Goal: Task Accomplishment & Management: Complete application form

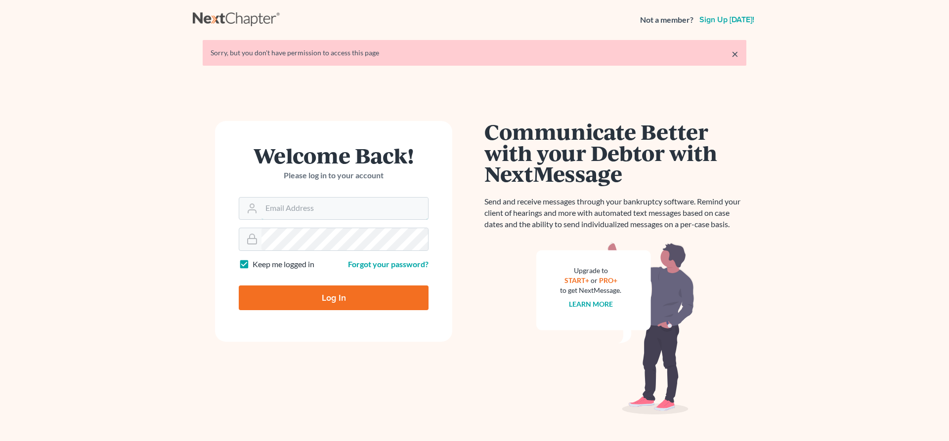
type input "[EMAIL_ADDRESS][DOMAIN_NAME]"
type input "Thinking..."
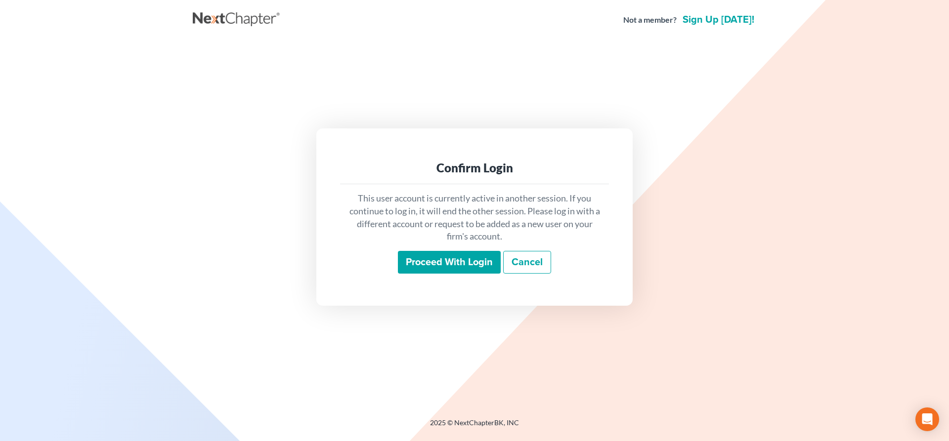
click at [443, 262] on input "Proceed with login" at bounding box center [449, 262] width 103 height 23
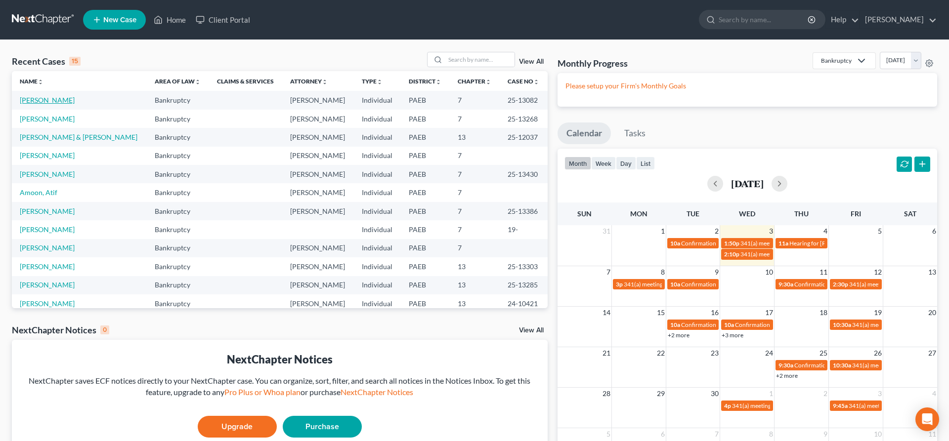
click at [44, 99] on link "[PERSON_NAME]" at bounding box center [47, 100] width 55 height 8
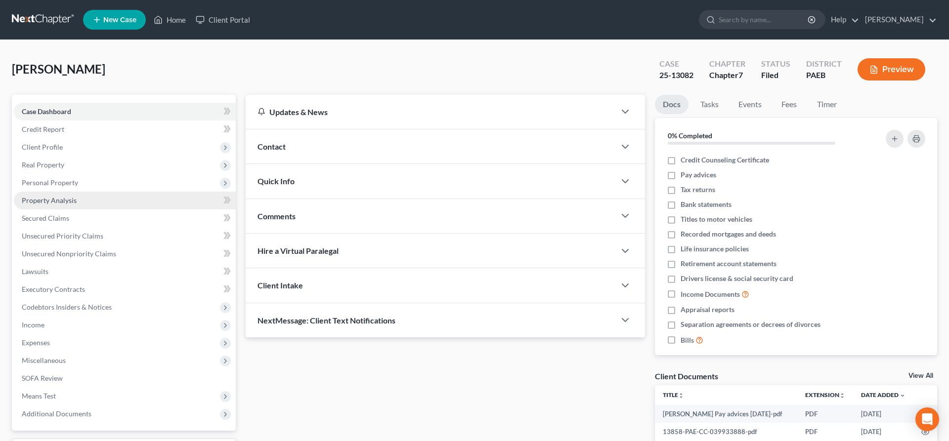
click at [46, 197] on span "Property Analysis" at bounding box center [49, 200] width 55 height 8
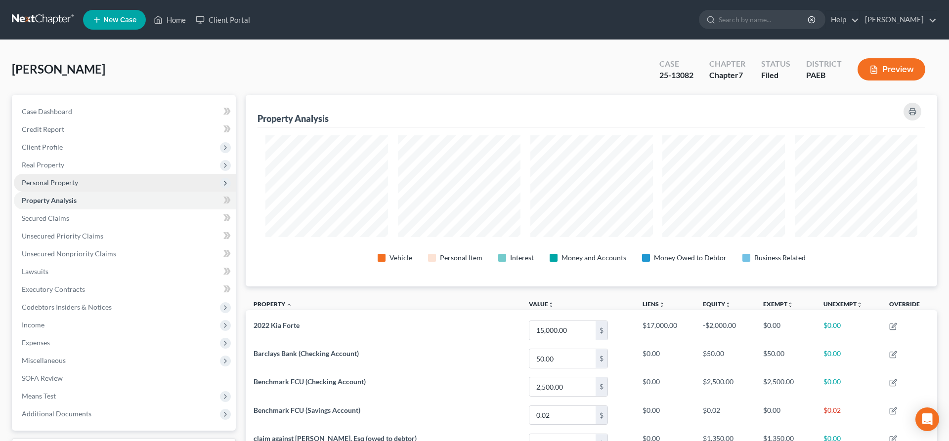
scroll to position [192, 692]
click at [60, 177] on span "Personal Property" at bounding box center [125, 183] width 222 height 18
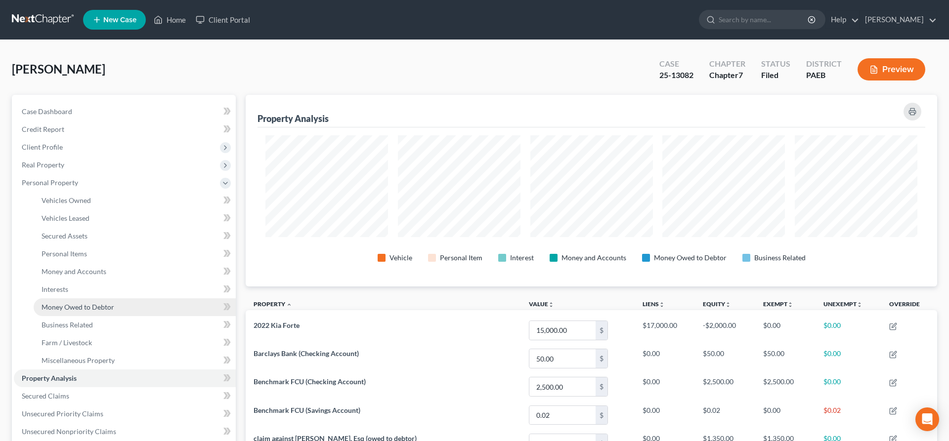
click at [109, 301] on link "Money Owed to Debtor" at bounding box center [135, 308] width 202 height 18
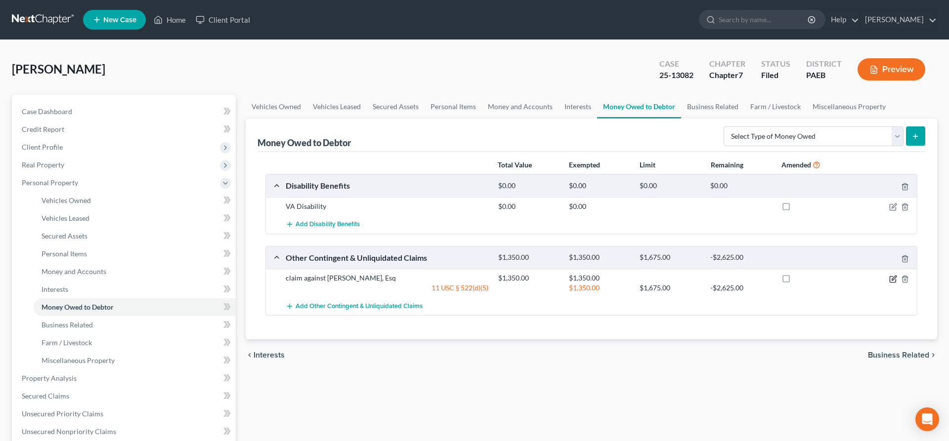
click at [893, 276] on icon "button" at bounding box center [893, 279] width 8 height 8
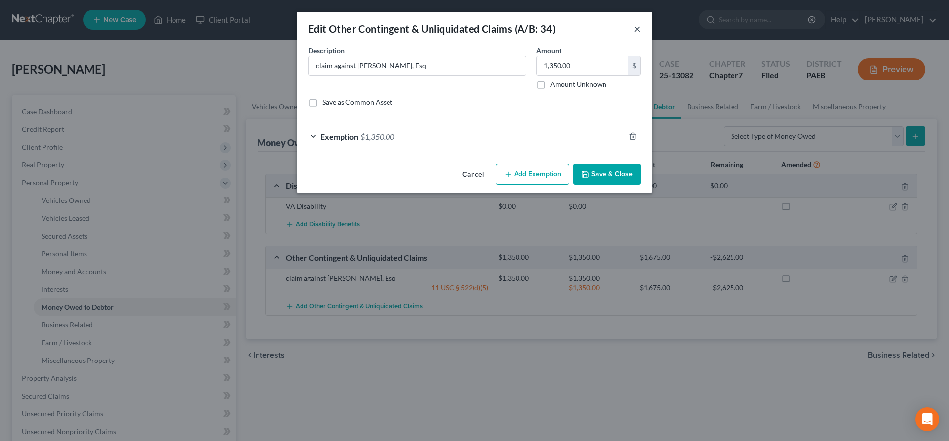
click at [637, 30] on button "×" at bounding box center [637, 29] width 7 height 12
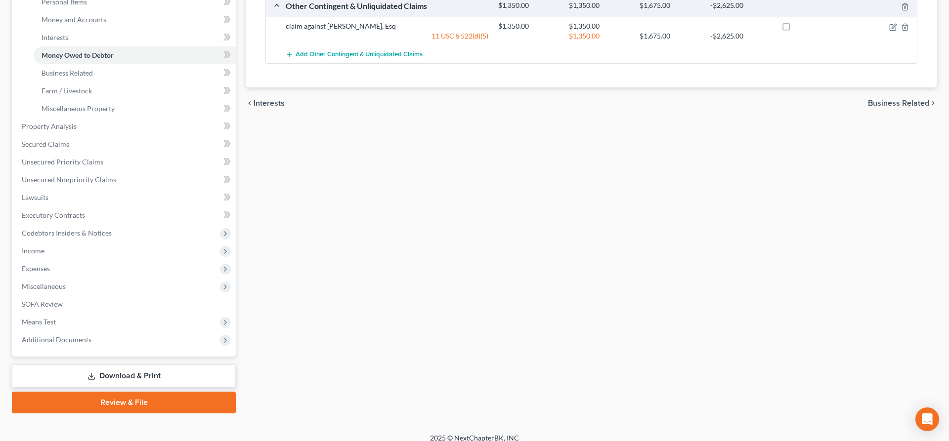
scroll to position [261, 0]
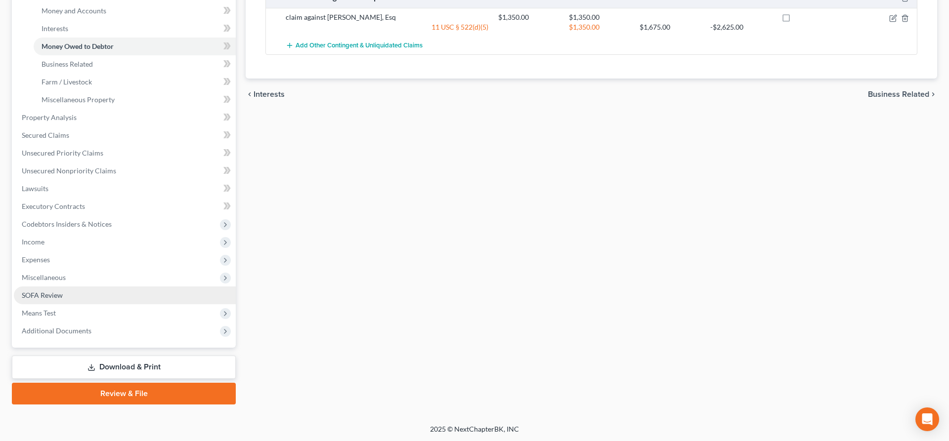
click at [45, 292] on span "SOFA Review" at bounding box center [42, 295] width 41 height 8
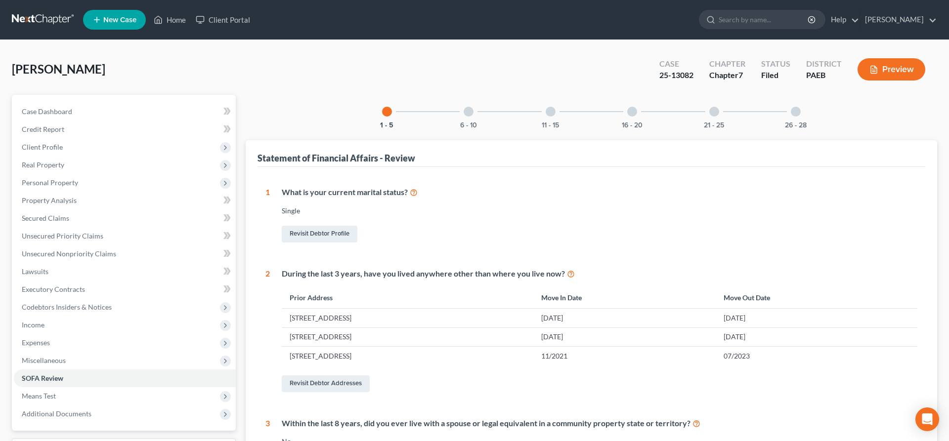
click at [632, 113] on div at bounding box center [632, 112] width 10 height 10
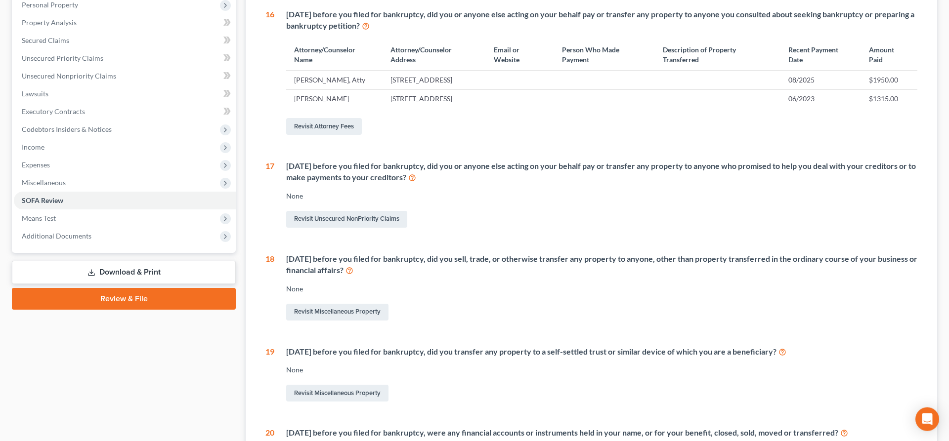
scroll to position [202, 0]
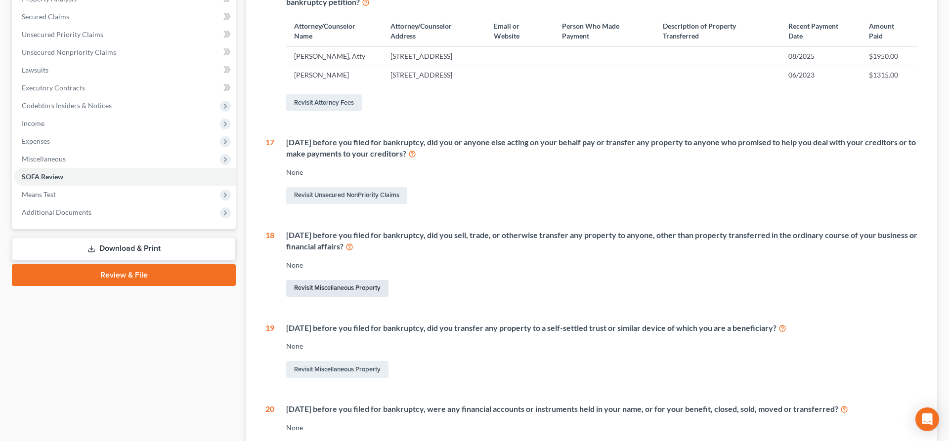
click at [337, 295] on link "Revisit Miscellaneous Property" at bounding box center [337, 288] width 102 height 17
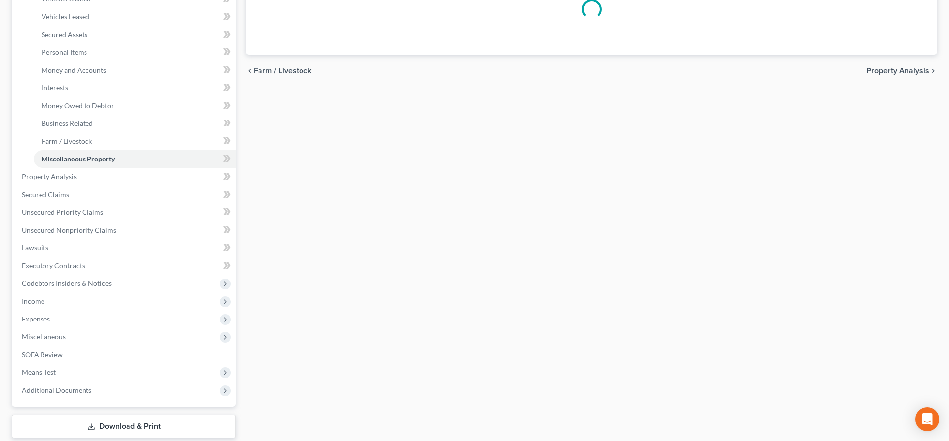
scroll to position [83, 0]
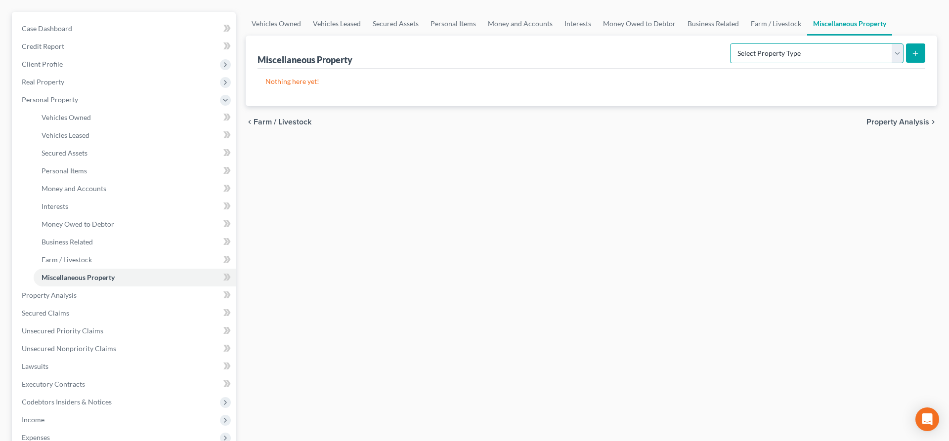
click at [730, 44] on select "Select Property Type Assigned for Creditor Benefit [DATE] (SOFA: 12) Holding fo…" at bounding box center [817, 54] width 174 height 20
select select "transferred"
click option "Transferred (SOFA 18, 19)" at bounding box center [0, 0] width 0 height 0
click at [915, 52] on icon "submit" at bounding box center [916, 53] width 8 height 8
select select "Ordinary ([DATE])"
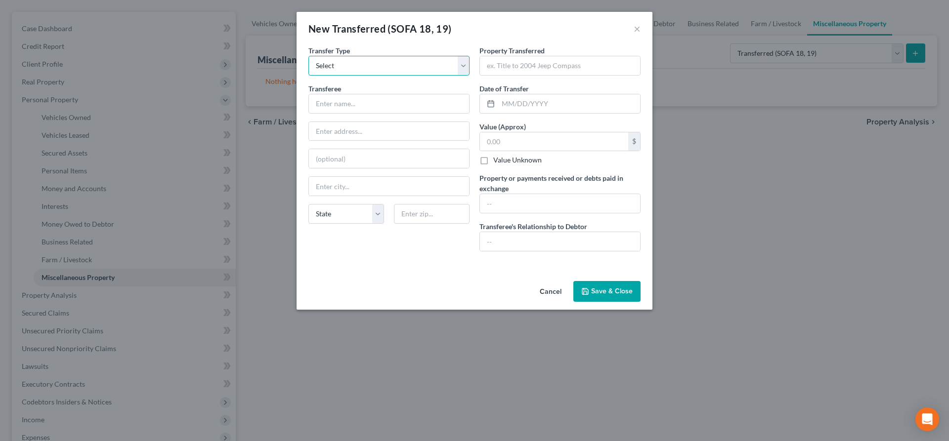
click at [308, 56] on select "Select Ordinary ([DATE]) [DATE]" at bounding box center [388, 66] width 161 height 20
click at [440, 27] on div "New Transferred (SOFA 18, 19)" at bounding box center [379, 29] width 143 height 14
click at [331, 109] on input "text" at bounding box center [389, 103] width 160 height 19
click at [501, 65] on input "text" at bounding box center [560, 65] width 160 height 19
click at [503, 61] on input "text" at bounding box center [560, 65] width 160 height 19
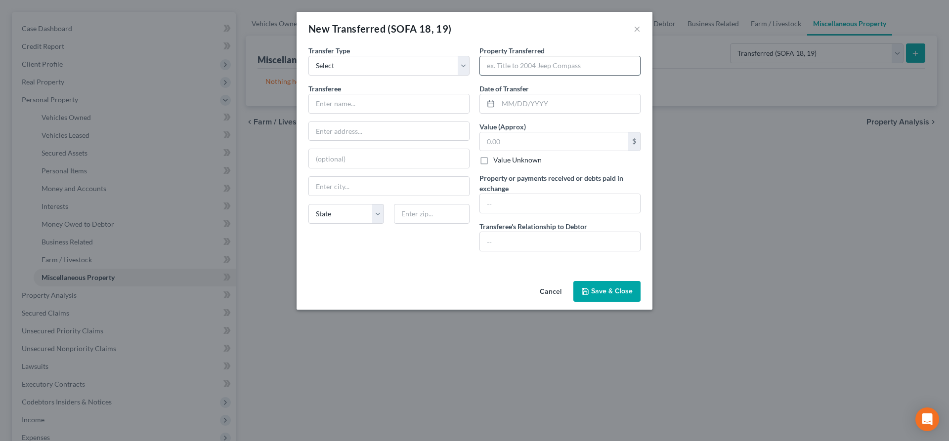
click at [529, 66] on input "text" at bounding box center [560, 65] width 160 height 19
type input "[STREET_ADDRESS][US_STATE]"
click at [527, 102] on input "text" at bounding box center [569, 103] width 142 height 19
type input "05/2023"
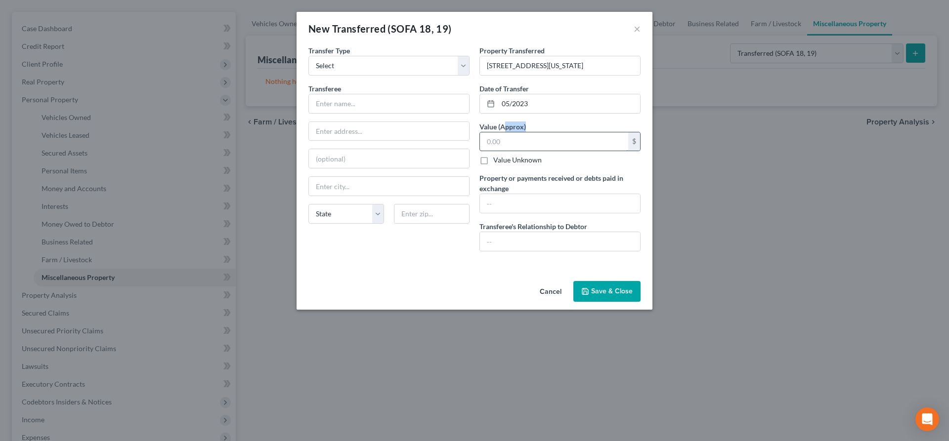
drag, startPoint x: 507, startPoint y: 131, endPoint x: 507, endPoint y: 137, distance: 6.9
click at [507, 135] on div "Value (Approx) $ Value Unknown Balance Undetermined $ Value Unknown" at bounding box center [560, 144] width 161 height 44
click at [507, 139] on input "text" at bounding box center [554, 141] width 148 height 19
click at [517, 148] on input "text" at bounding box center [554, 141] width 148 height 19
click at [494, 138] on input "text" at bounding box center [554, 141] width 148 height 19
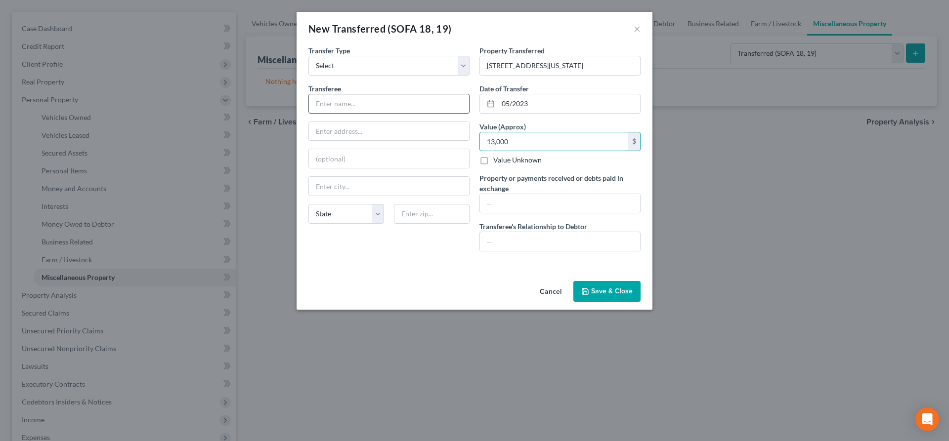
type input "13,000"
click at [347, 105] on input "text" at bounding box center [389, 103] width 160 height 19
click at [332, 135] on input "text" at bounding box center [389, 131] width 160 height 19
click at [320, 100] on input "text" at bounding box center [389, 103] width 160 height 19
click at [506, 245] on input "text" at bounding box center [560, 241] width 160 height 19
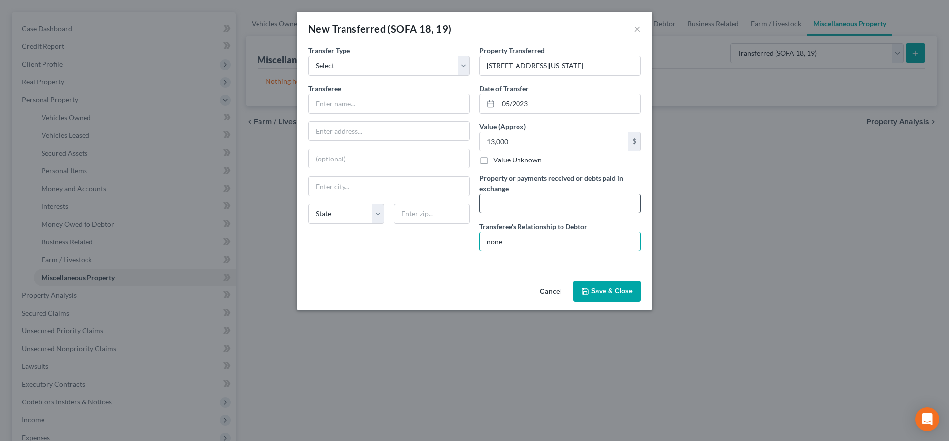
type input "none"
click at [516, 197] on input "text" at bounding box center [560, 203] width 160 height 19
click at [325, 104] on input "text" at bounding box center [389, 103] width 160 height 19
type input "buyer"
click at [616, 291] on button "Save & Close" at bounding box center [606, 291] width 67 height 21
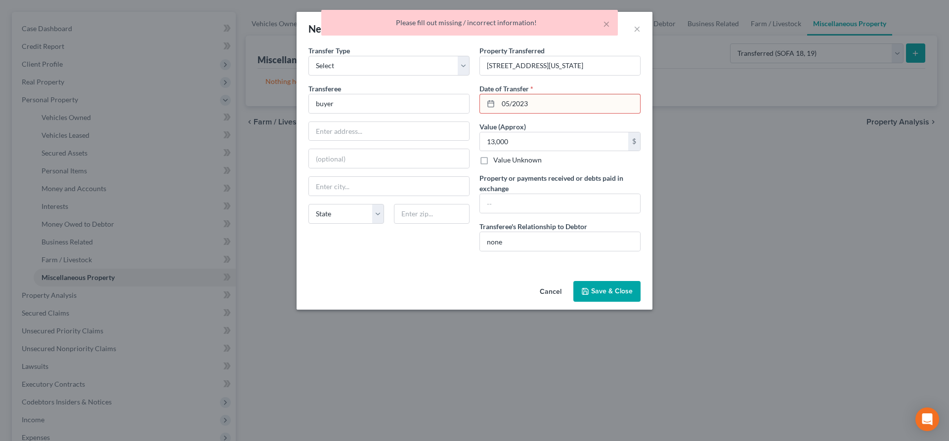
click at [531, 106] on input "05/2023" at bounding box center [569, 103] width 142 height 19
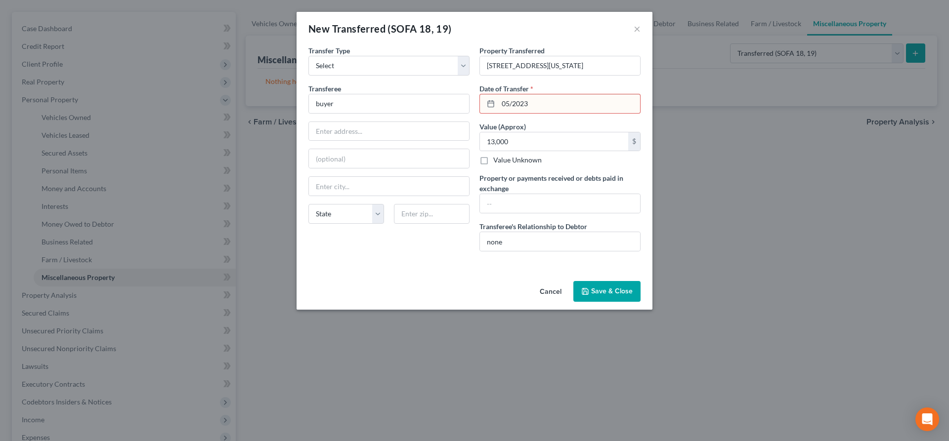
drag, startPoint x: 512, startPoint y: 105, endPoint x: 521, endPoint y: 104, distance: 8.4
click at [512, 104] on input "05/2023" at bounding box center [569, 103] width 142 height 19
type input "[DATE]"
click at [565, 200] on input "text" at bounding box center [560, 203] width 160 height 19
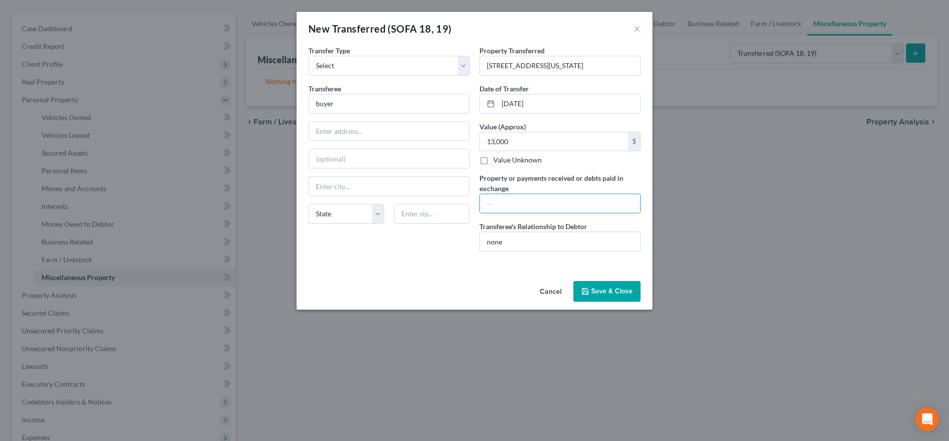
click at [591, 293] on button "Save & Close" at bounding box center [606, 291] width 67 height 21
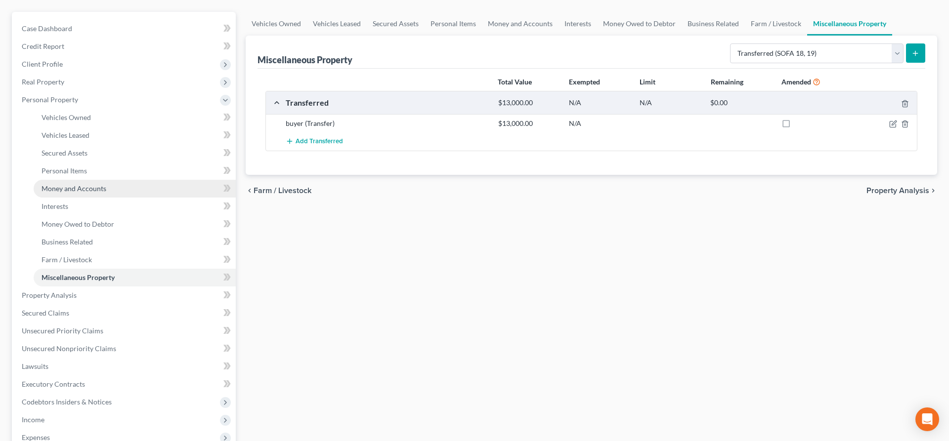
click at [73, 191] on span "Money and Accounts" at bounding box center [74, 188] width 65 height 8
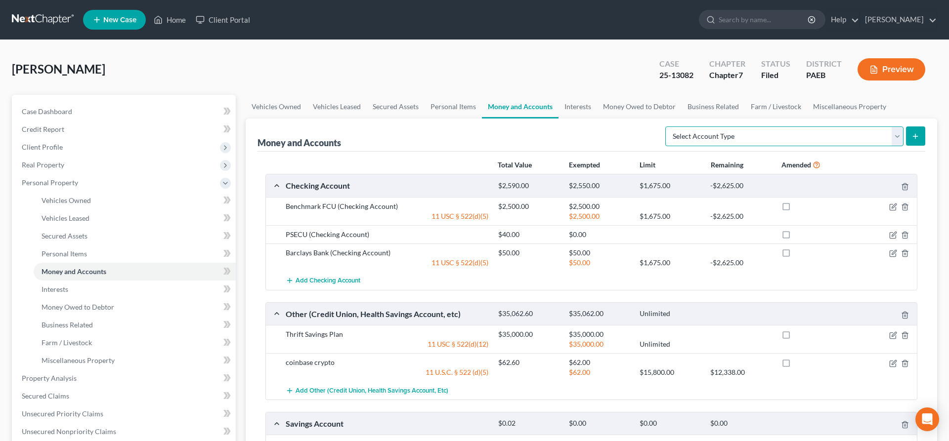
click at [665, 127] on select "Select Account Type Brokerage (A/B: 18, SOFA: 20) Cash on Hand (A/B: 16) Certif…" at bounding box center [784, 137] width 238 height 20
click at [512, 140] on div "Money and Accounts Select Account Type Brokerage (A/B: 18, SOFA: 20) Cash on Ha…" at bounding box center [592, 135] width 668 height 33
click at [665, 127] on select "Select Account Type Brokerage (A/B: 18, SOFA: 20) Cash on Hand (A/B: 16) Certif…" at bounding box center [784, 137] width 238 height 20
select select "other"
click option "Other (Credit Union, Health Savings Account, etc) (A/B: 17, SOFA: 20)" at bounding box center [0, 0] width 0 height 0
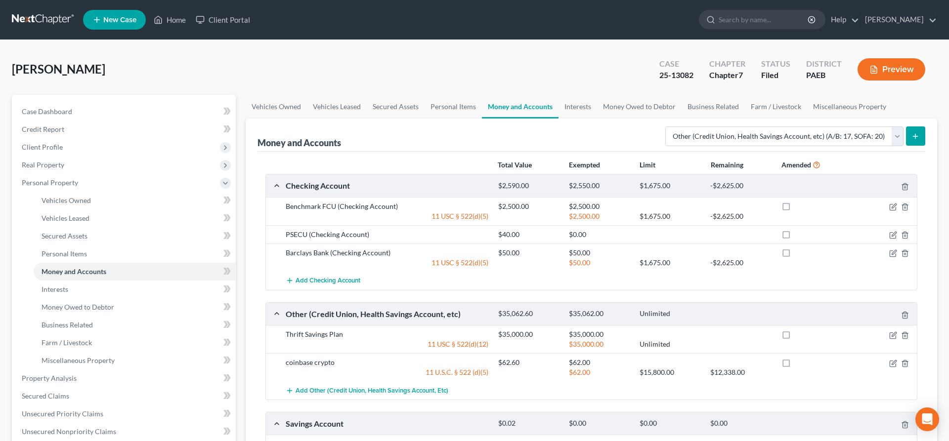
click at [921, 133] on button "submit" at bounding box center [915, 136] width 19 height 19
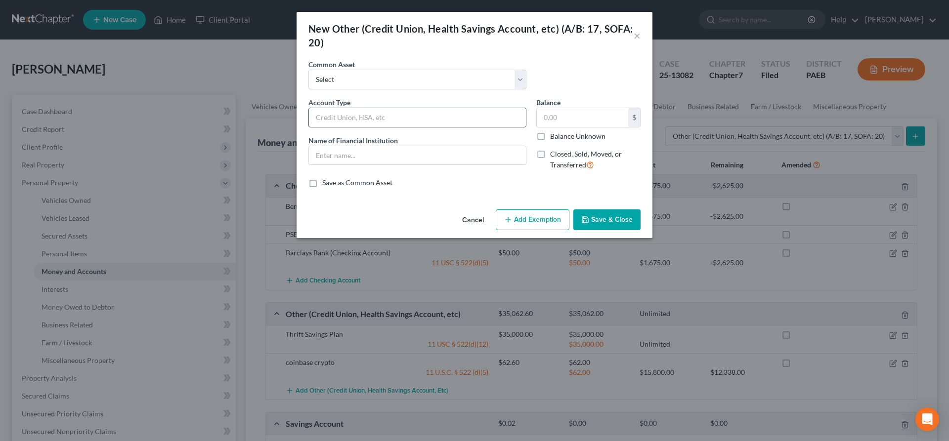
click at [345, 115] on input "text" at bounding box center [417, 117] width 217 height 19
drag, startPoint x: 377, startPoint y: 117, endPoint x: 260, endPoint y: 96, distance: 119.1
click at [309, 108] on input "Coinbase Wallet" at bounding box center [417, 117] width 217 height 19
type input "Coinbase Wallet"
click at [345, 160] on input "text" at bounding box center [417, 155] width 217 height 19
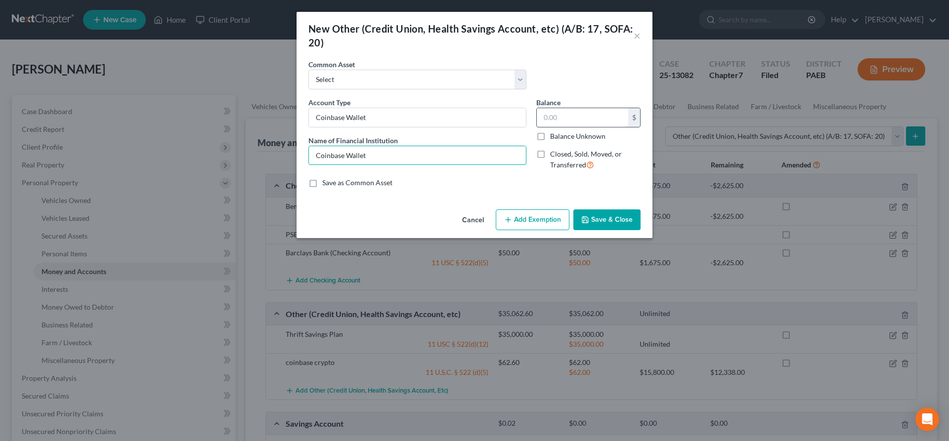
type input "Coinbase Wallet"
click at [555, 118] on input "text" at bounding box center [582, 117] width 91 height 19
type input "44"
click at [528, 217] on button "Add Exemption" at bounding box center [533, 220] width 74 height 21
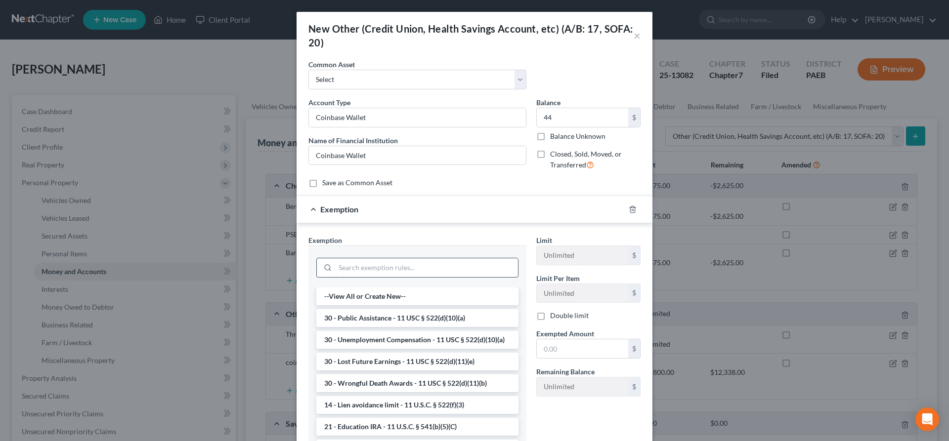
click at [366, 271] on input "search" at bounding box center [426, 268] width 183 height 19
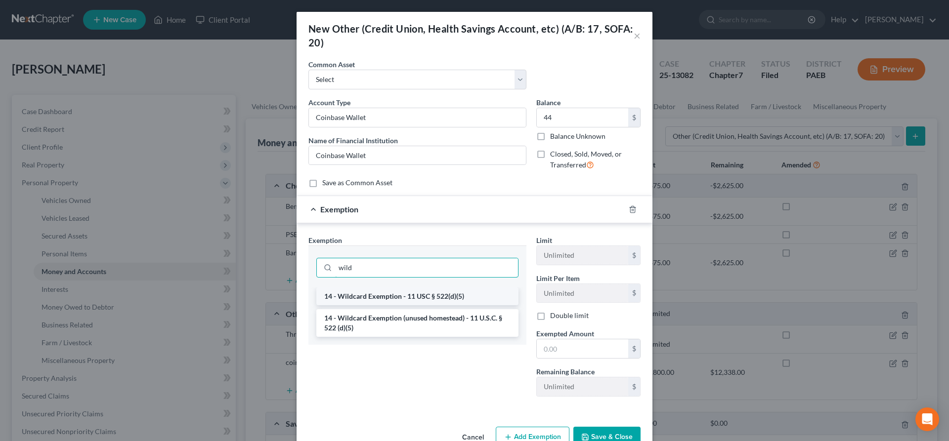
type input "wild"
click at [423, 296] on li "14 - Wildcard Exemption - 11 USC § 522(d)(5)" at bounding box center [417, 297] width 202 height 18
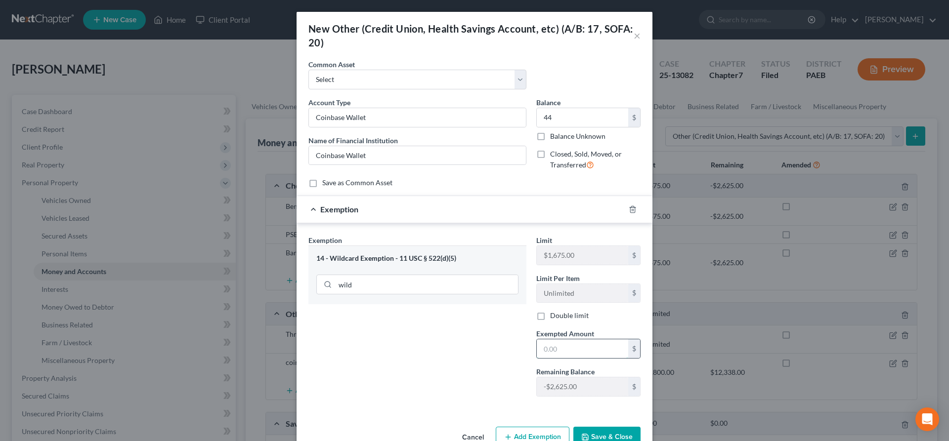
click at [549, 346] on input "text" at bounding box center [582, 349] width 91 height 19
type input "44"
click at [602, 436] on button "Save & Close" at bounding box center [606, 437] width 67 height 21
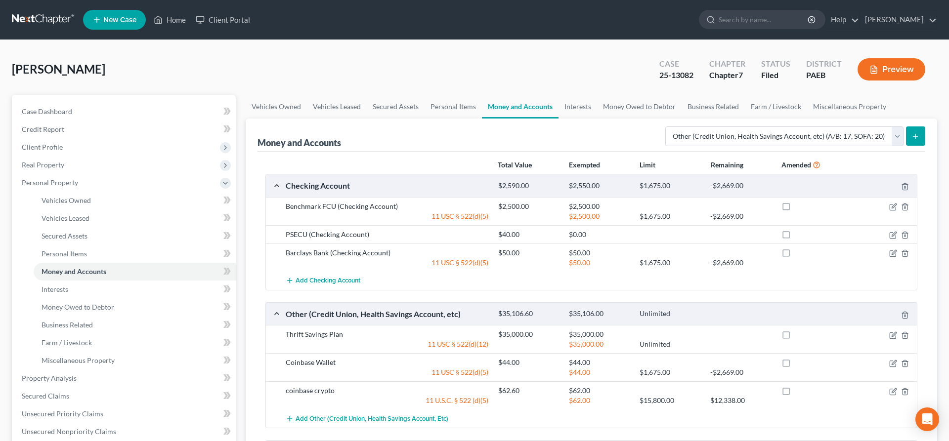
click at [916, 131] on button "submit" at bounding box center [915, 136] width 19 height 19
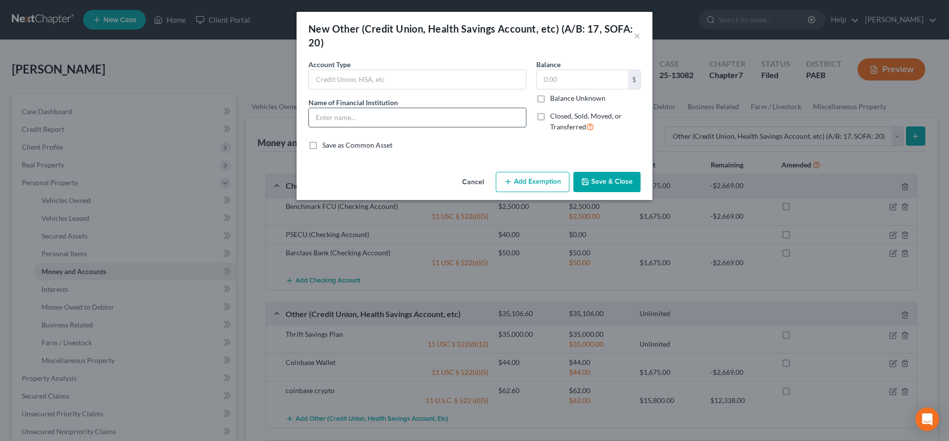
click at [346, 117] on input "text" at bounding box center [417, 117] width 217 height 19
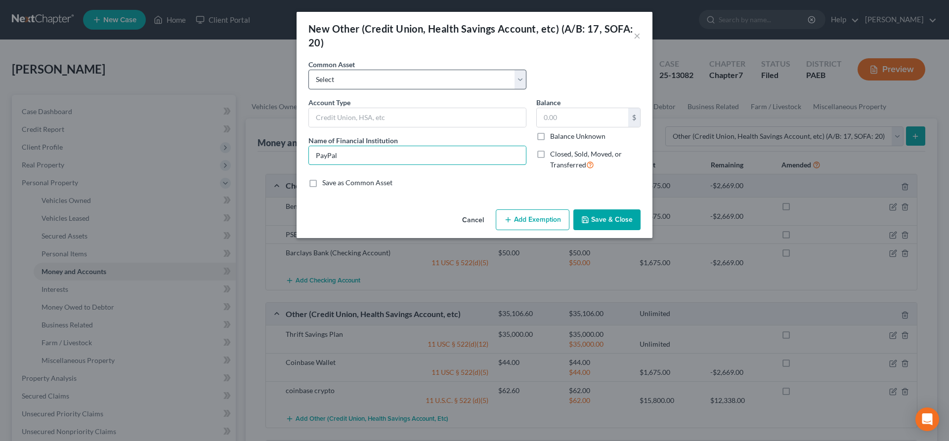
type input "PayPal"
click at [308, 70] on select "Select health savings account Venmo Crypto Health Equity HSA health Savings acc…" at bounding box center [417, 80] width 218 height 20
select select "8"
click option "Paypal" at bounding box center [0, 0] width 0 height 0
type input "Paypal"
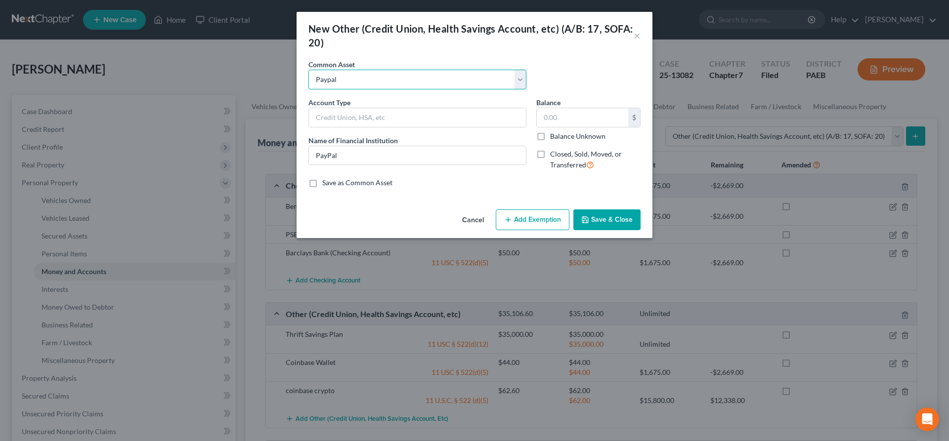
type input "Paypal"
type input "0"
click at [566, 121] on input "0" at bounding box center [582, 117] width 91 height 19
click at [602, 220] on button "Save & Close" at bounding box center [606, 220] width 67 height 21
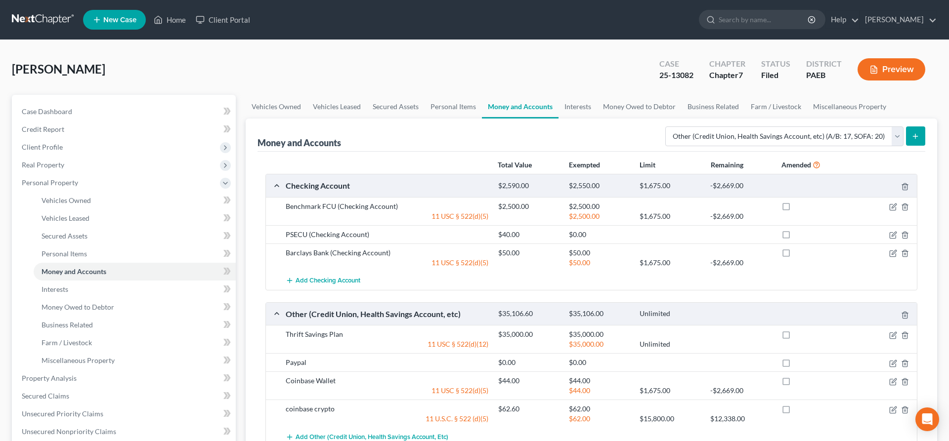
click at [915, 131] on button "submit" at bounding box center [915, 136] width 19 height 19
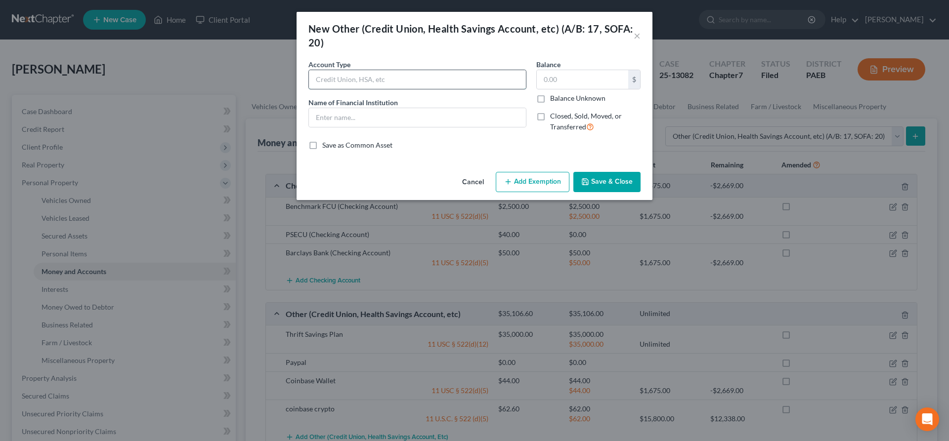
click at [357, 81] on input "text" at bounding box center [417, 79] width 217 height 19
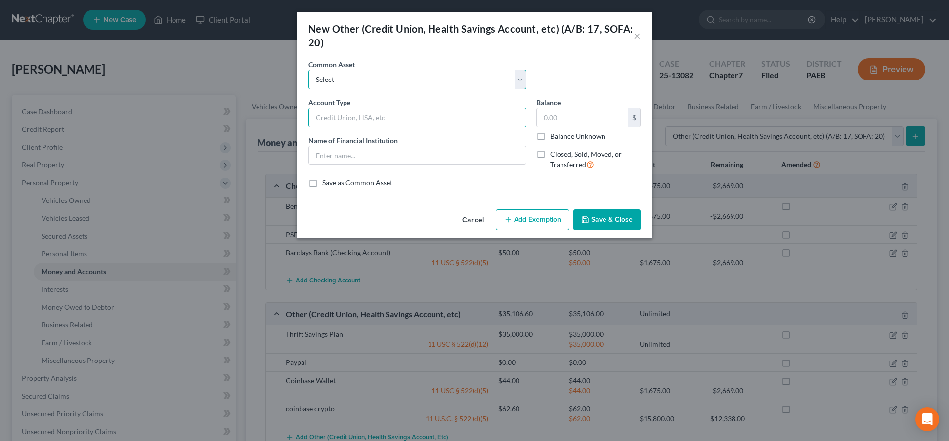
click at [308, 70] on select "Select health savings account Venmo Crypto Health Equity HSA health Savings acc…" at bounding box center [417, 80] width 218 height 20
select select "1"
click option "Venmo" at bounding box center [0, 0] width 0 height 0
type input "Venmo"
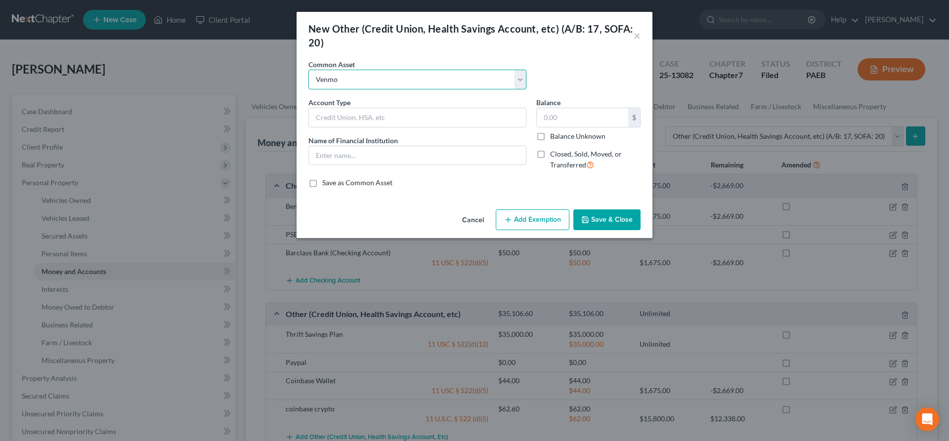
type input "0"
click at [563, 124] on input "0" at bounding box center [582, 117] width 91 height 19
click at [613, 219] on button "Save & Close" at bounding box center [606, 220] width 67 height 21
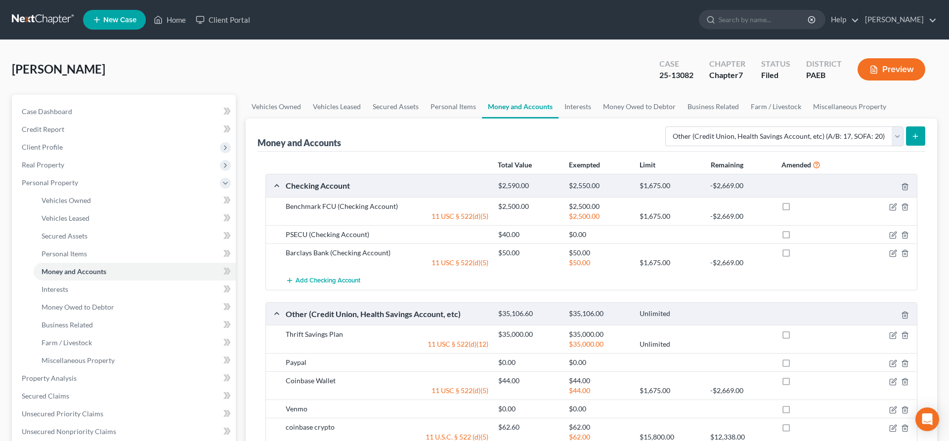
click at [910, 131] on button "submit" at bounding box center [915, 136] width 19 height 19
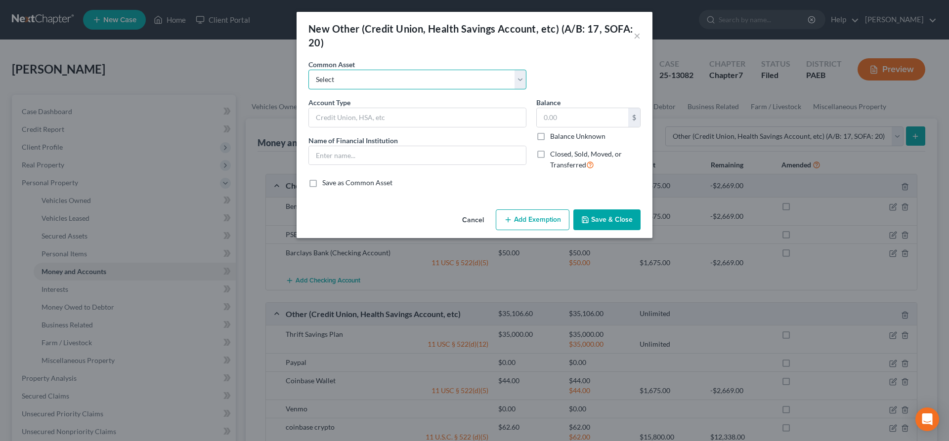
click at [308, 70] on select "Select health savings account Venmo Crypto Health Equity HSA health Savings acc…" at bounding box center [417, 80] width 218 height 20
click at [590, 77] on div "Common Asset Select health savings account Venmo Crypto Health Equity HSA healt…" at bounding box center [475, 78] width 342 height 38
click at [345, 118] on input "text" at bounding box center [417, 117] width 217 height 19
type input "CashAPp"
click at [335, 156] on input "text" at bounding box center [417, 155] width 217 height 19
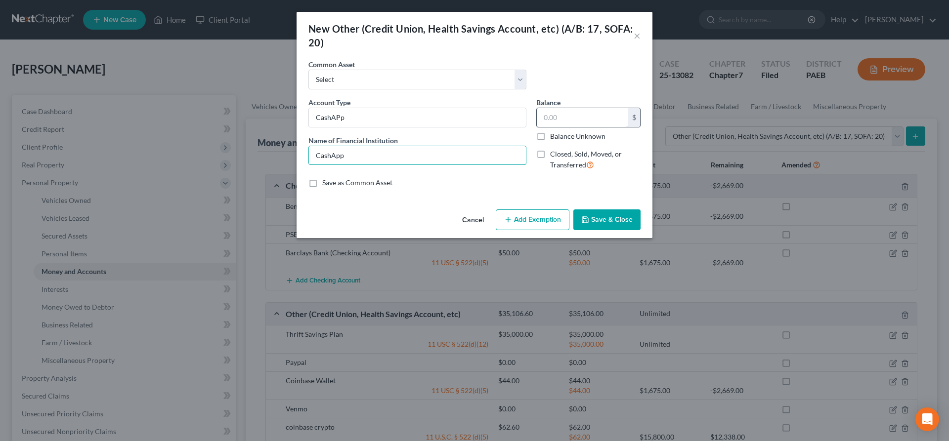
type input "CashApp"
click at [551, 112] on input "text" at bounding box center [582, 117] width 91 height 19
type input "24"
click at [591, 216] on button "Save & Close" at bounding box center [606, 220] width 67 height 21
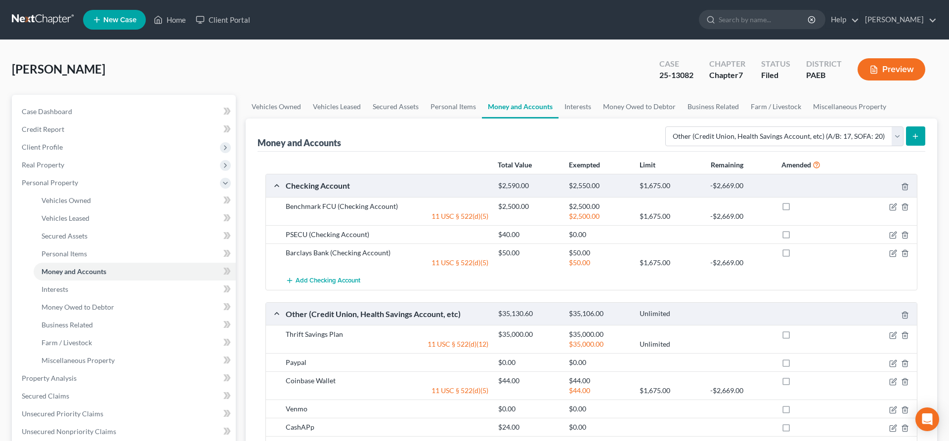
click at [915, 132] on icon "submit" at bounding box center [916, 136] width 8 height 8
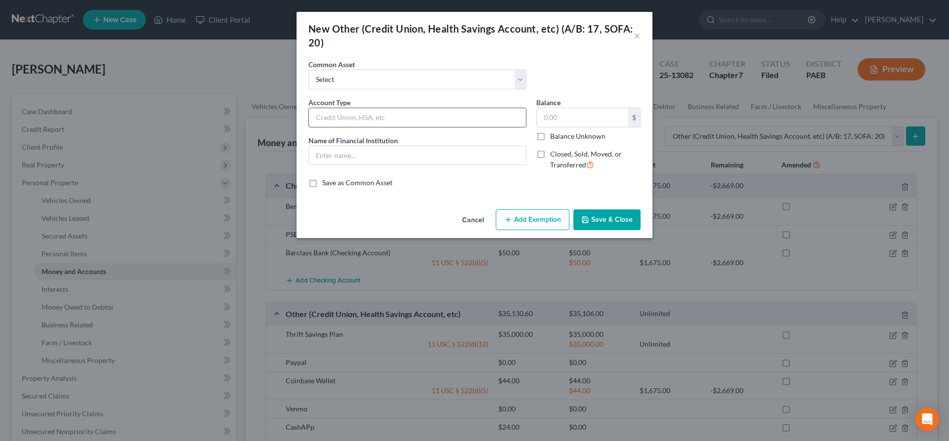
click at [333, 117] on input "text" at bounding box center [417, 117] width 217 height 19
drag, startPoint x: 407, startPoint y: 123, endPoint x: 229, endPoint y: 123, distance: 178.5
click at [309, 124] on input "CashApp BitCoin Wallet" at bounding box center [417, 117] width 217 height 19
type input "CashApp BitCoin Wallet"
click at [322, 184] on label "Save as Common Asset" at bounding box center [357, 183] width 70 height 10
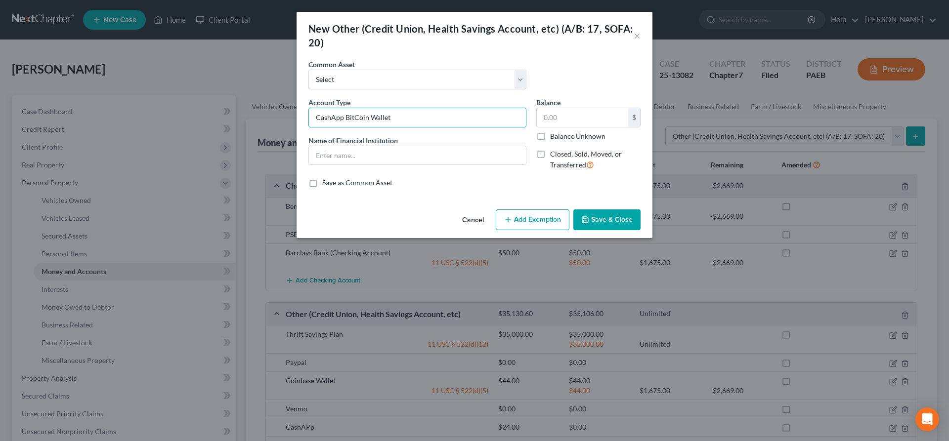
click at [326, 184] on input "Save as Common Asset" at bounding box center [329, 181] width 6 height 6
checkbox input "true"
click at [321, 153] on input "text" at bounding box center [417, 155] width 217 height 19
type input "CashApp BitCoin Wallet"
click at [555, 121] on input "text" at bounding box center [582, 117] width 91 height 19
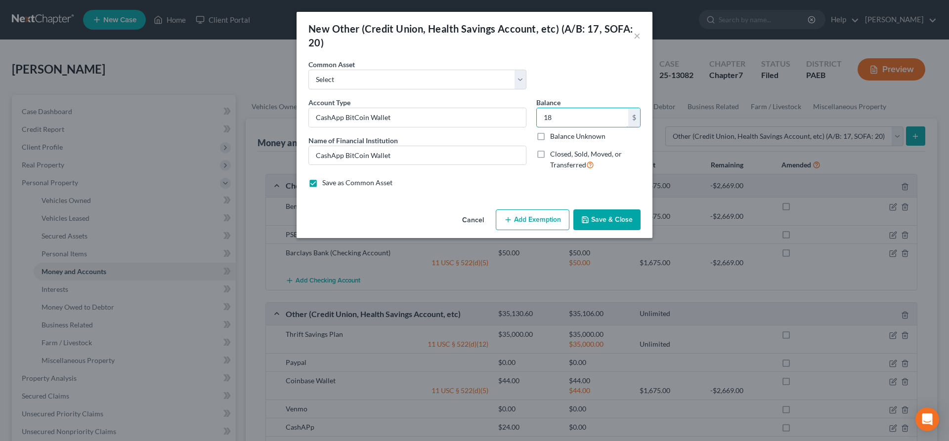
type input "18"
click at [619, 213] on button "Save & Close" at bounding box center [606, 220] width 67 height 21
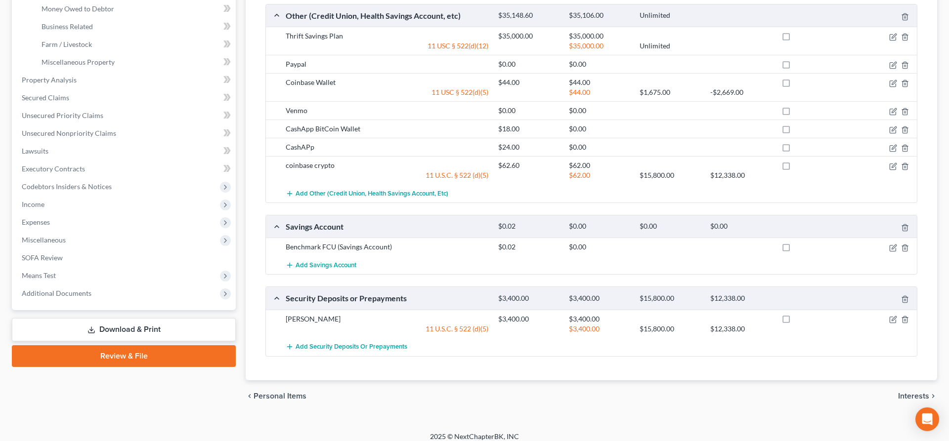
scroll to position [306, 0]
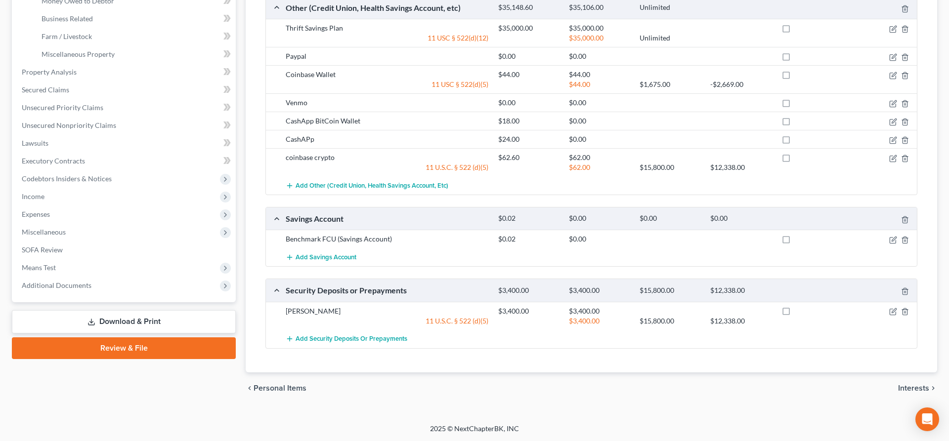
click at [128, 319] on link "Download & Print" at bounding box center [124, 321] width 224 height 23
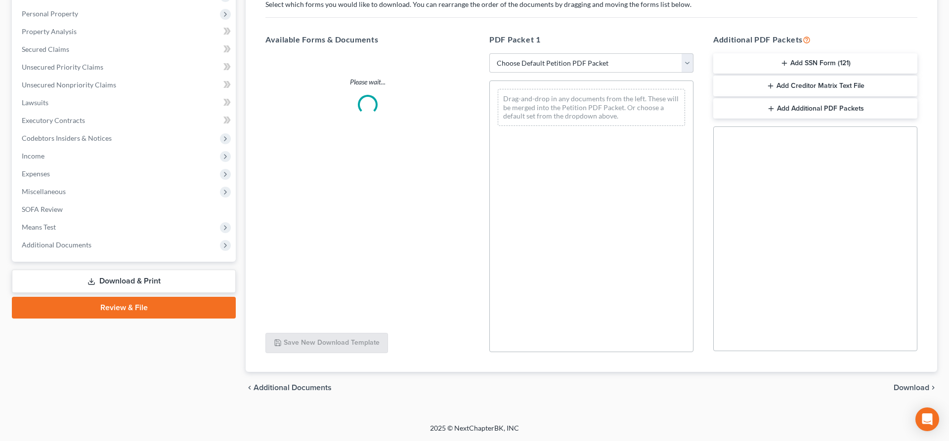
scroll to position [169, 0]
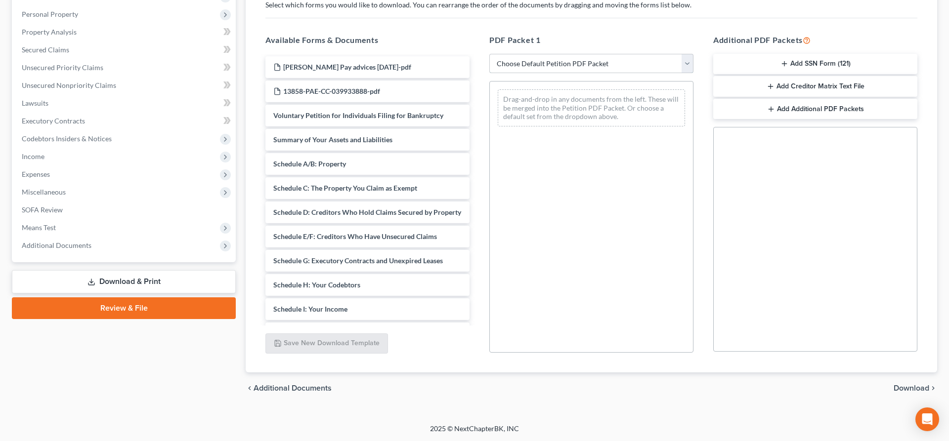
click at [489, 54] on select "Choose Default Petition PDF Packet Complete Bankruptcy Petition (all forms and …" at bounding box center [591, 64] width 204 height 20
select select "2"
click option "Amended Forms" at bounding box center [0, 0] width 0 height 0
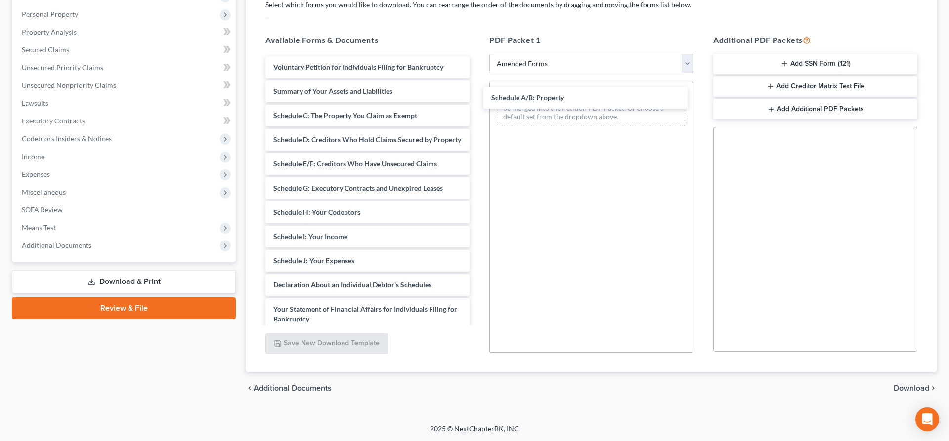
drag, startPoint x: 385, startPoint y: 109, endPoint x: 674, endPoint y: 171, distance: 295.3
click at [478, 92] on div "Schedule A/B: Property Voluntary Petition for Individuals Filing for Bankruptcy…" at bounding box center [368, 287] width 220 height 463
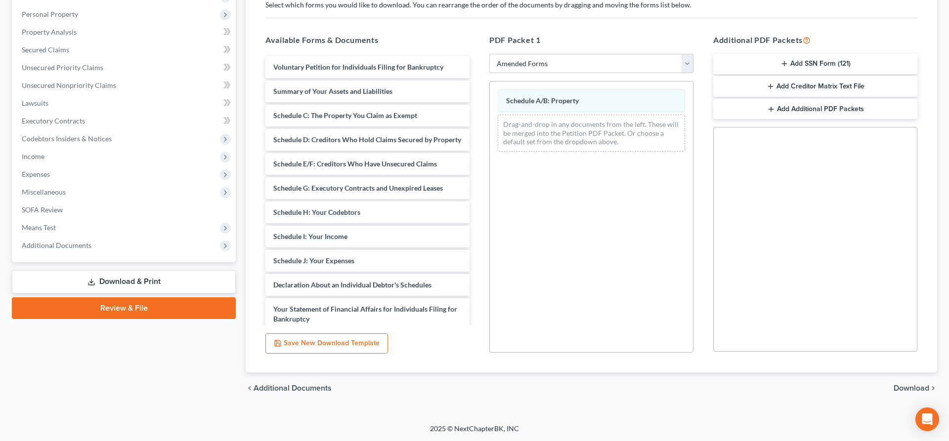
click at [909, 383] on div "chevron_left Additional Documents Download chevron_right" at bounding box center [592, 389] width 692 height 32
click at [912, 386] on span "Download" at bounding box center [912, 389] width 36 height 8
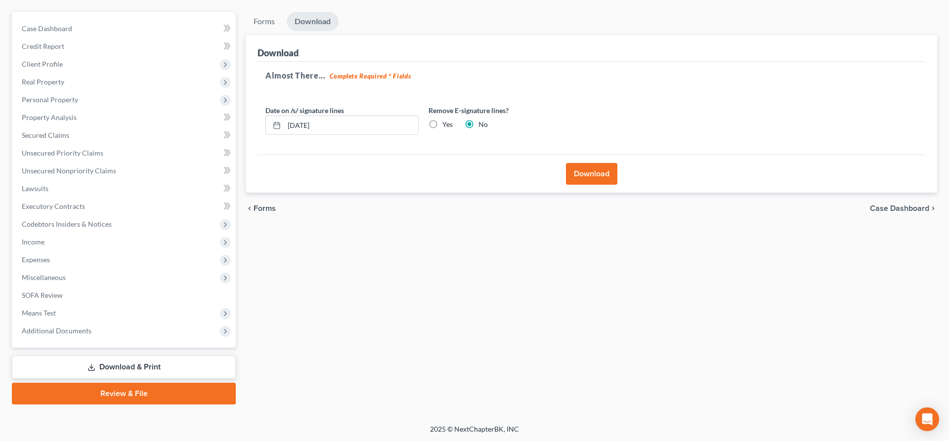
drag, startPoint x: 578, startPoint y: 155, endPoint x: 583, endPoint y: 174, distance: 19.8
click at [580, 160] on div "Download" at bounding box center [592, 174] width 668 height 38
click at [583, 174] on button "Download" at bounding box center [591, 174] width 51 height 22
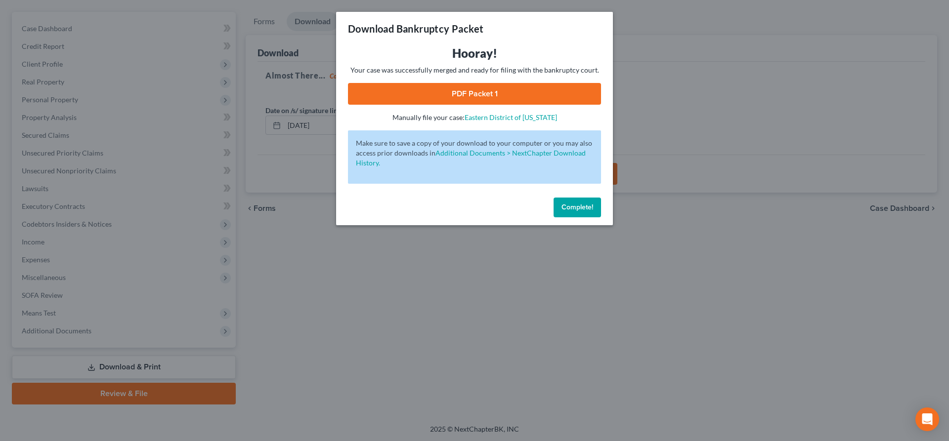
click at [432, 90] on link "PDF Packet 1" at bounding box center [474, 94] width 253 height 22
click at [455, 89] on link "PDF Packet 1" at bounding box center [474, 94] width 253 height 22
click at [572, 212] on button "Complete!" at bounding box center [577, 208] width 47 height 20
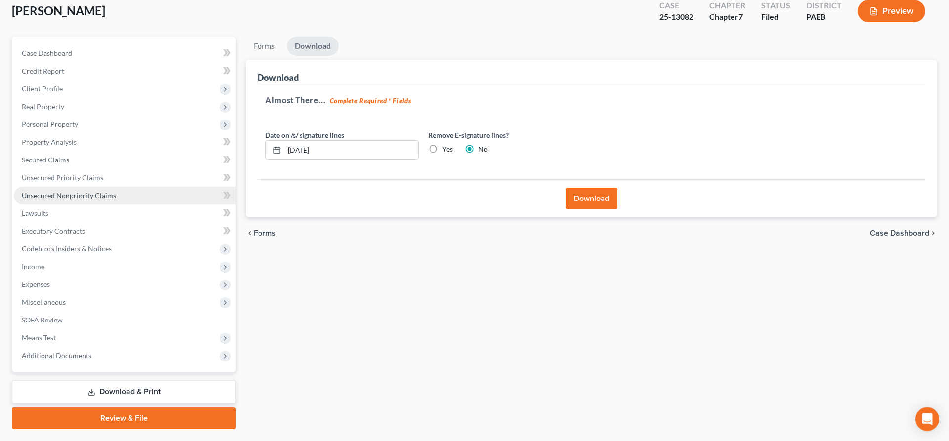
scroll to position [33, 0]
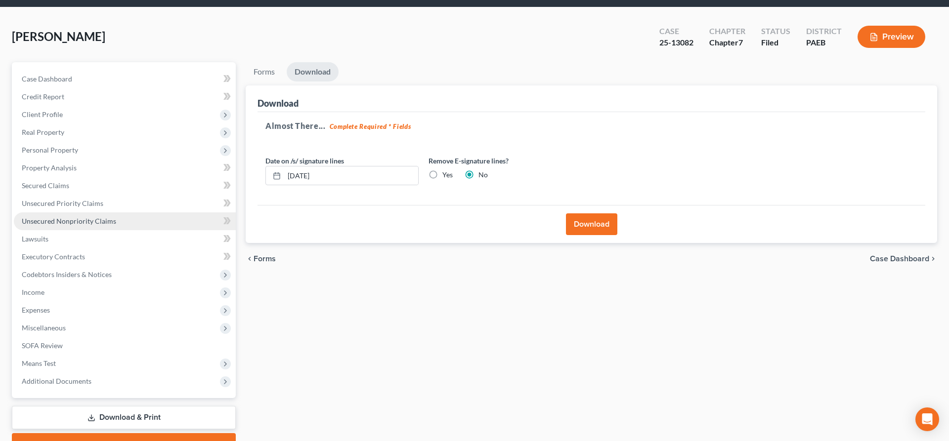
click at [74, 221] on span "Unsecured Nonpriority Claims" at bounding box center [69, 221] width 94 height 8
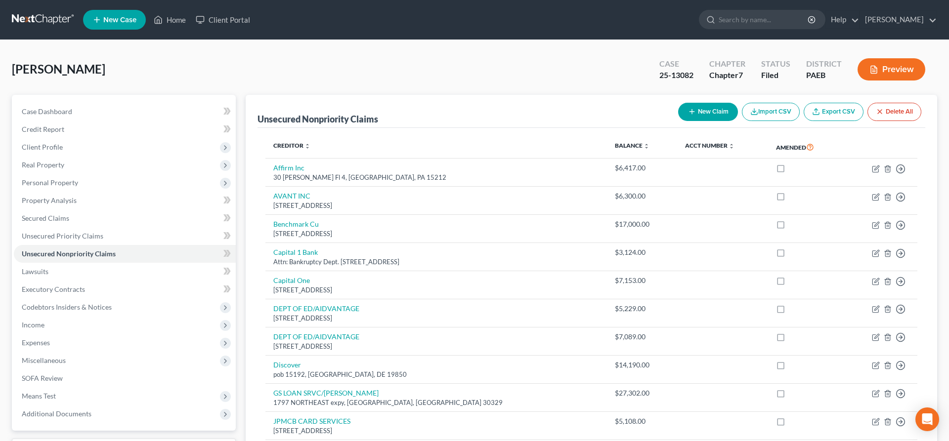
click at [710, 106] on button "New Claim" at bounding box center [708, 112] width 60 height 18
select select "0"
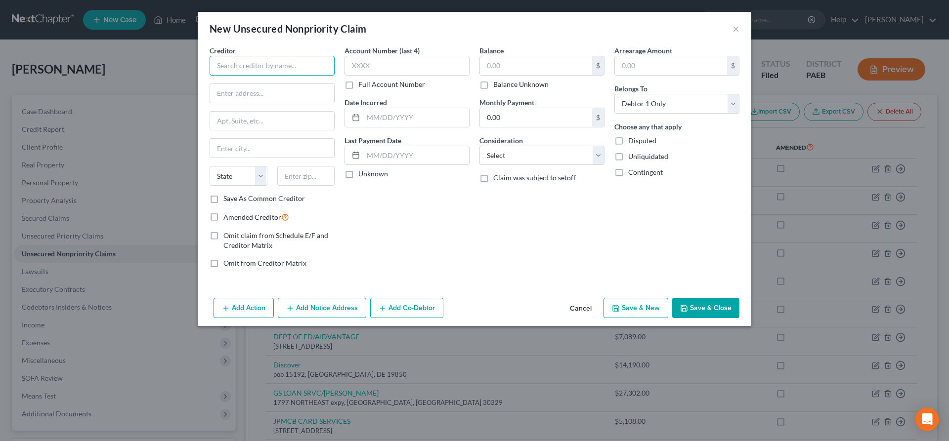
click at [266, 69] on input "text" at bounding box center [272, 66] width 125 height 20
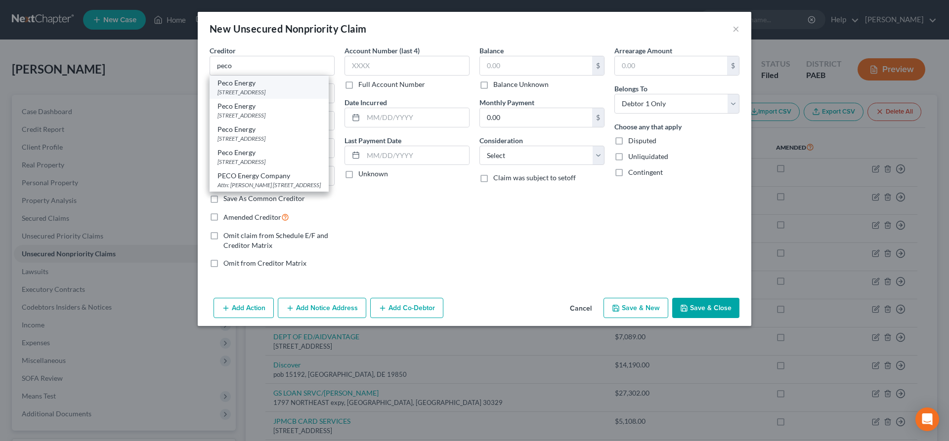
click at [258, 89] on div "[STREET_ADDRESS]" at bounding box center [269, 92] width 103 height 8
type input "Peco Energy"
type input "[STREET_ADDRESS]"
type input "[GEOGRAPHIC_DATA]"
select select "39"
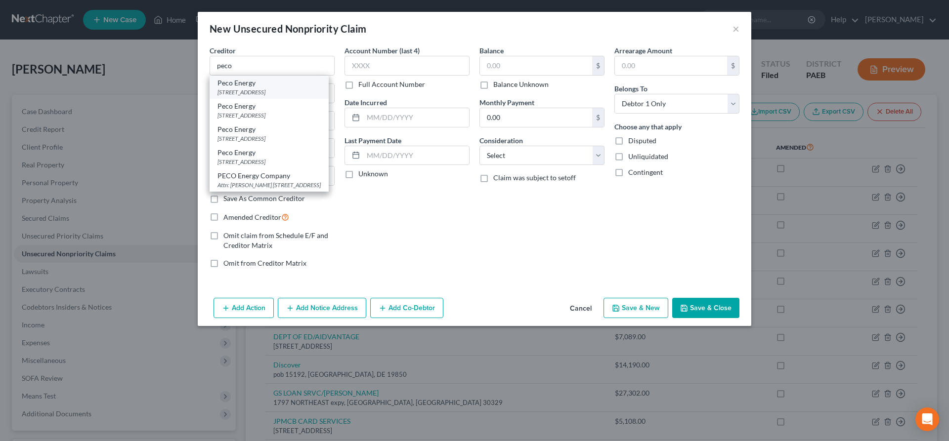
type input "19101"
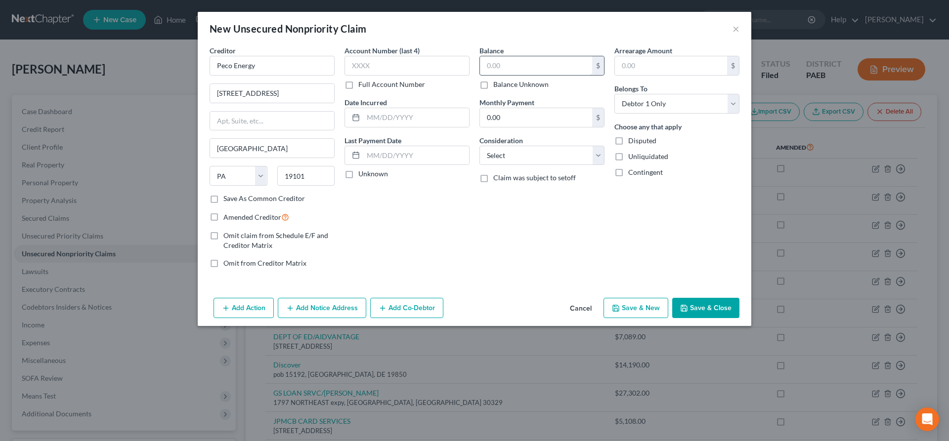
click at [514, 65] on input "text" at bounding box center [536, 65] width 112 height 19
type input "900"
click at [636, 308] on button "Save & New" at bounding box center [636, 308] width 65 height 21
select select "0"
type input "900.00"
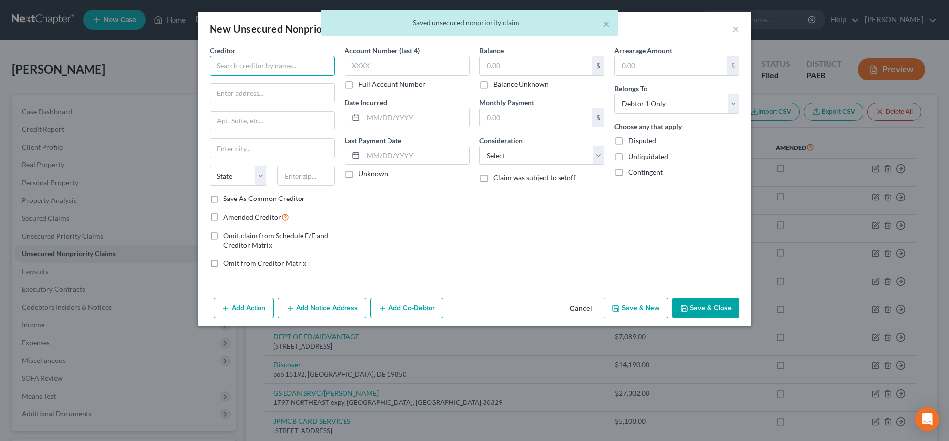
click at [235, 71] on input "text" at bounding box center [272, 66] width 125 height 20
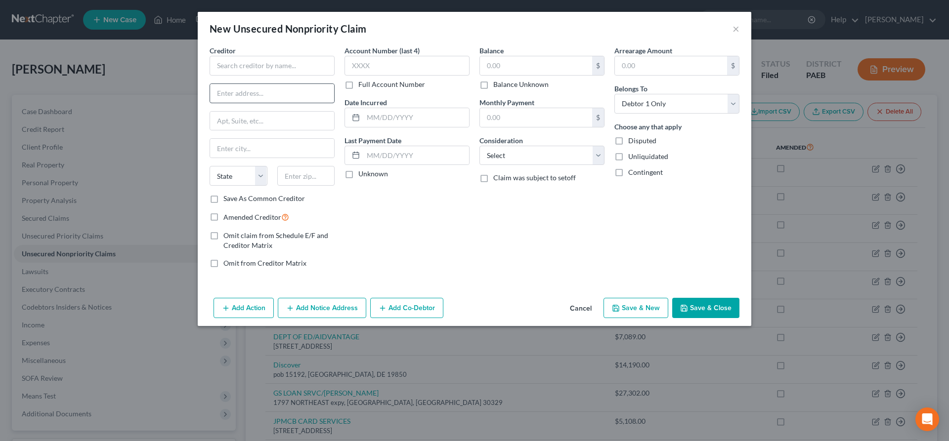
drag, startPoint x: 242, startPoint y: 83, endPoint x: 237, endPoint y: 95, distance: 13.1
click at [242, 82] on div "Creditor * State [US_STATE] AK AR AZ CA CO [GEOGRAPHIC_DATA] DE DC [GEOGRAPHIC_…" at bounding box center [272, 119] width 125 height 148
click at [237, 95] on input "text" at bounding box center [272, 93] width 124 height 19
type input "[STREET_ADDRESS]"
click at [238, 65] on input "text" at bounding box center [272, 66] width 125 height 20
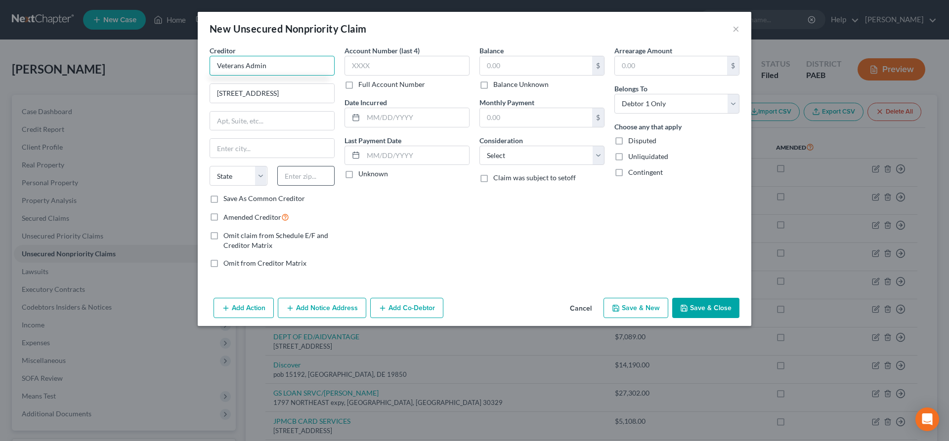
type input "Veterans Admin"
click at [302, 178] on input "text" at bounding box center [306, 176] width 58 height 20
type input "19144"
type input "[GEOGRAPHIC_DATA]"
select select "39"
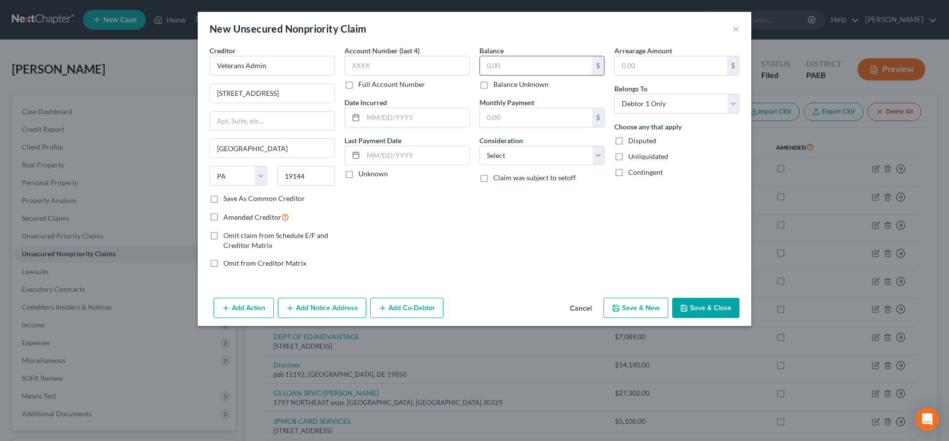
click at [519, 68] on input "text" at bounding box center [536, 65] width 112 height 19
type input "5,000"
click at [480, 146] on select "Select Cable / Satellite Services Collection Agency Credit Card Debt Debt Couns…" at bounding box center [542, 156] width 125 height 20
select select "14"
click option "Other" at bounding box center [0, 0] width 0 height 0
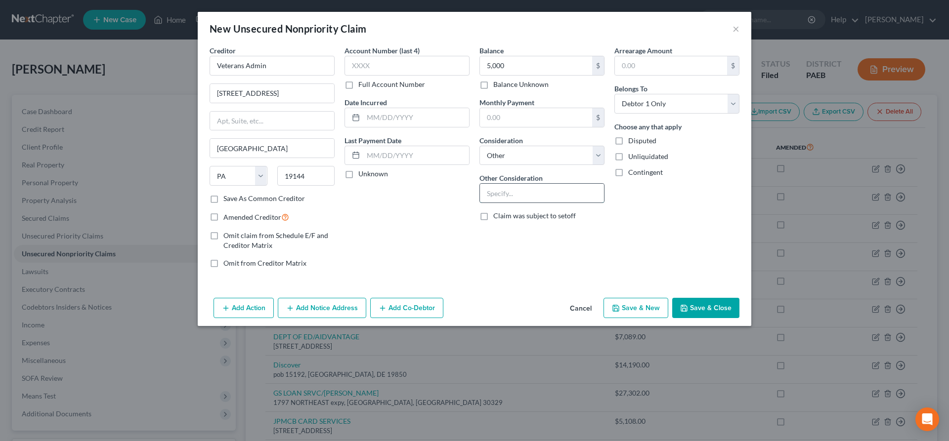
click at [497, 200] on input "text" at bounding box center [542, 193] width 124 height 19
type input "claim for overpayment"
click at [693, 305] on button "Save & Close" at bounding box center [705, 308] width 67 height 21
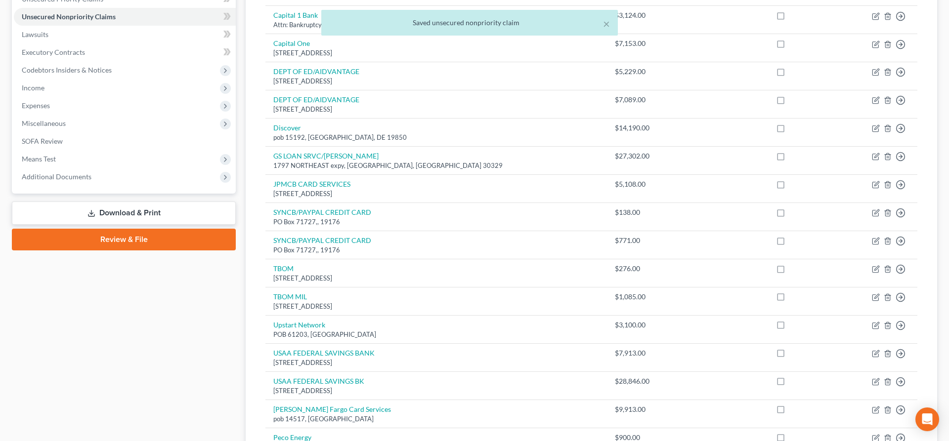
scroll to position [236, 0]
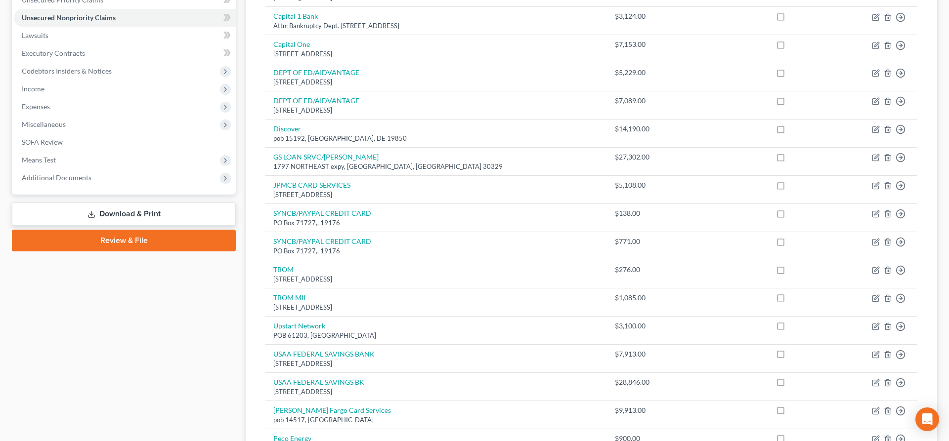
click at [152, 214] on link "Download & Print" at bounding box center [124, 214] width 224 height 23
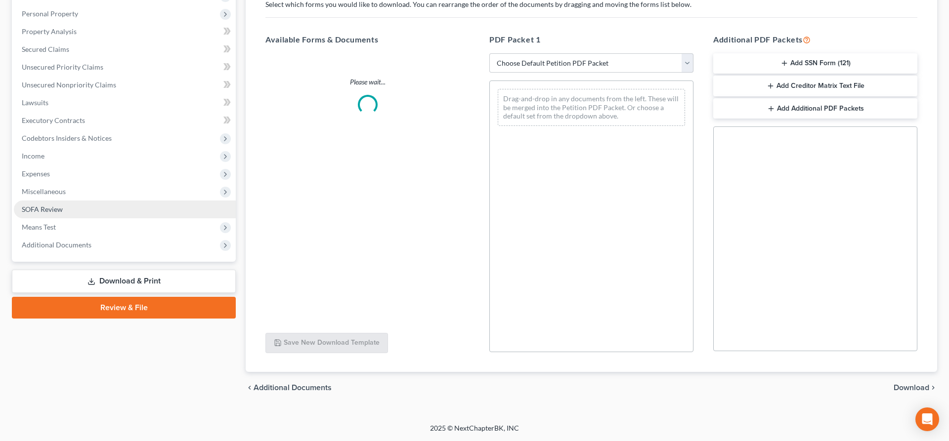
scroll to position [169, 0]
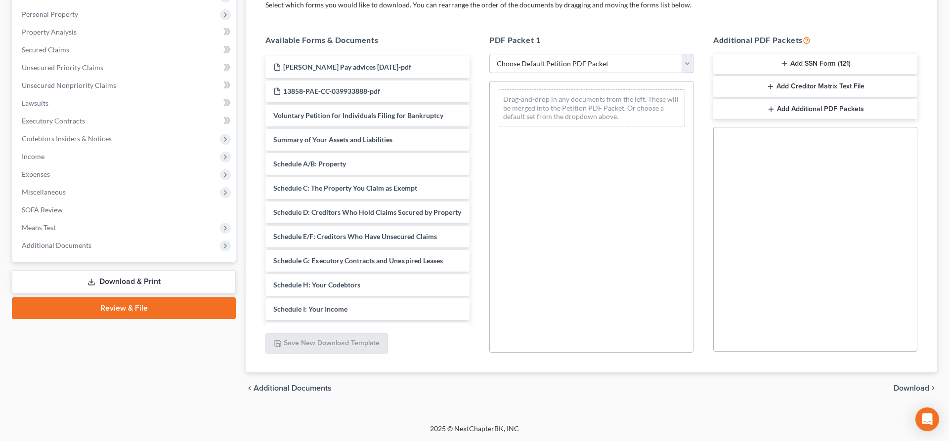
click at [489, 54] on select "Choose Default Petition PDF Packet Complete Bankruptcy Petition (all forms and …" at bounding box center [591, 64] width 204 height 20
select select "2"
click option "Amended Forms" at bounding box center [0, 0] width 0 height 0
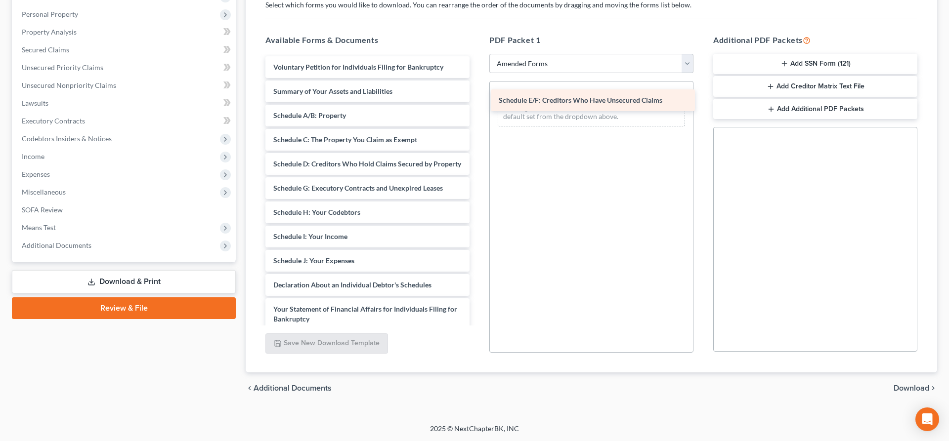
drag, startPoint x: 330, startPoint y: 185, endPoint x: 556, endPoint y: 100, distance: 241.6
click at [478, 99] on div "Schedule E/F: Creditors Who Have Unsecured Claims Voluntary Petition for Indivi…" at bounding box center [368, 287] width 220 height 463
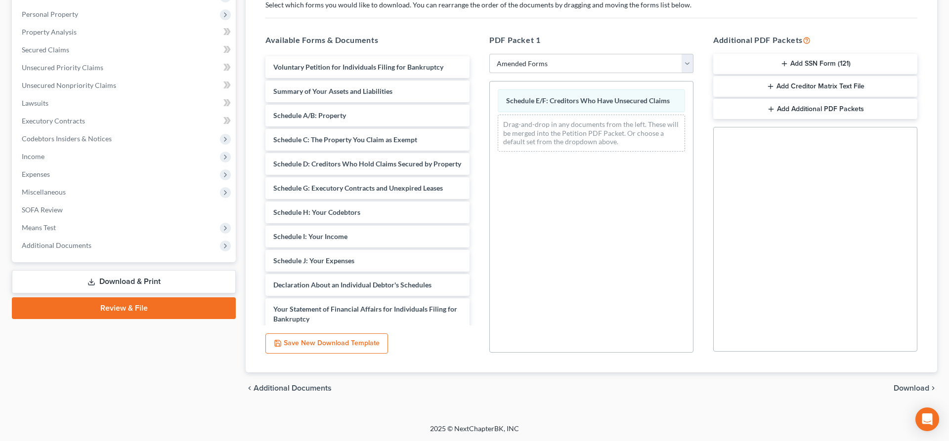
click at [899, 389] on span "Download" at bounding box center [912, 389] width 36 height 8
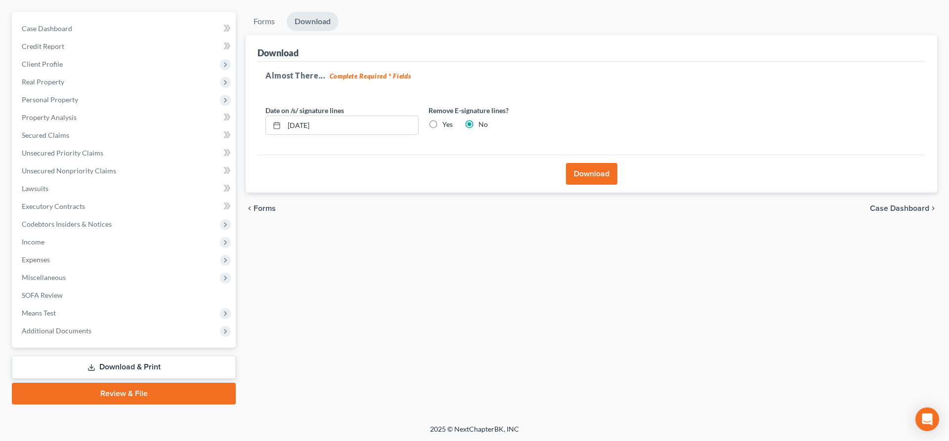
drag, startPoint x: 591, startPoint y: 179, endPoint x: 600, endPoint y: 177, distance: 8.6
click at [597, 177] on button "Download" at bounding box center [591, 174] width 51 height 22
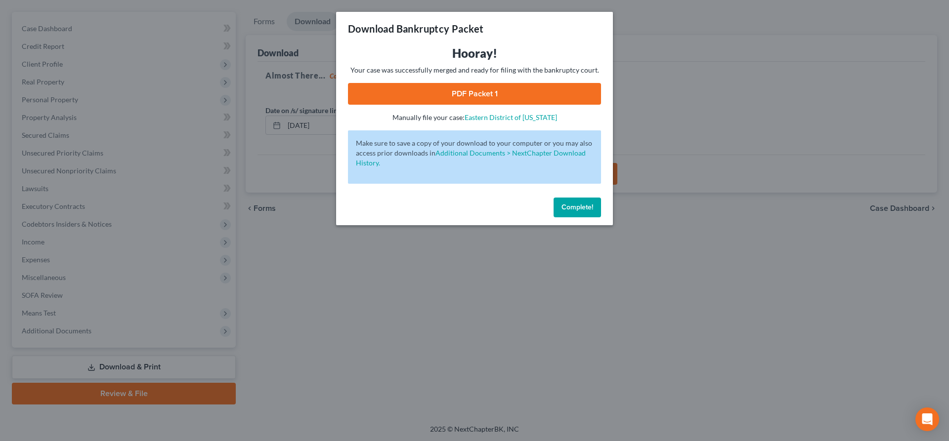
click at [479, 90] on link "PDF Packet 1" at bounding box center [474, 94] width 253 height 22
click at [569, 209] on span "Complete!" at bounding box center [578, 207] width 32 height 8
